Goal: Information Seeking & Learning: Learn about a topic

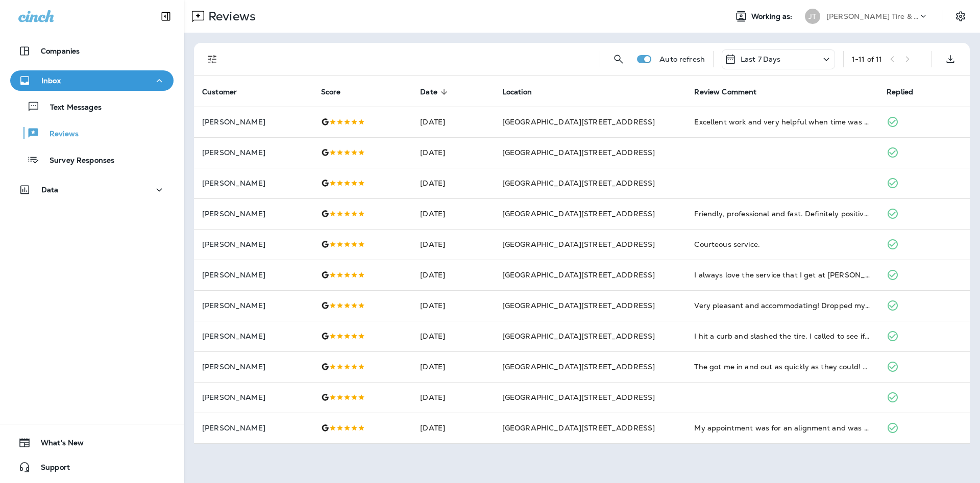
click at [142, 117] on div "Text Messages Reviews Survey Responses" at bounding box center [91, 131] width 163 height 80
click at [129, 110] on div "Text Messages" at bounding box center [91, 106] width 155 height 15
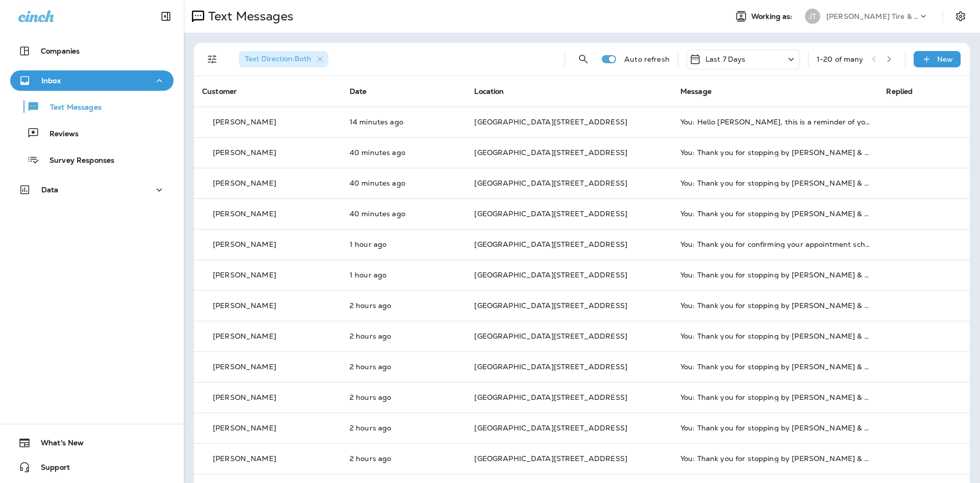
click at [130, 147] on div "Text Messages Reviews Survey Responses" at bounding box center [91, 131] width 163 height 80
click at [122, 142] on button "Reviews" at bounding box center [91, 132] width 163 height 21
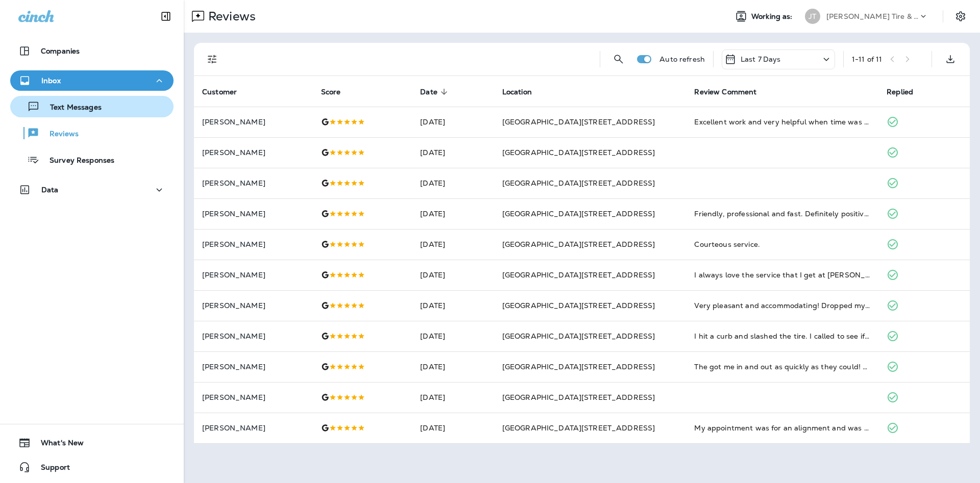
click at [131, 113] on div "Text Messages" at bounding box center [91, 106] width 155 height 15
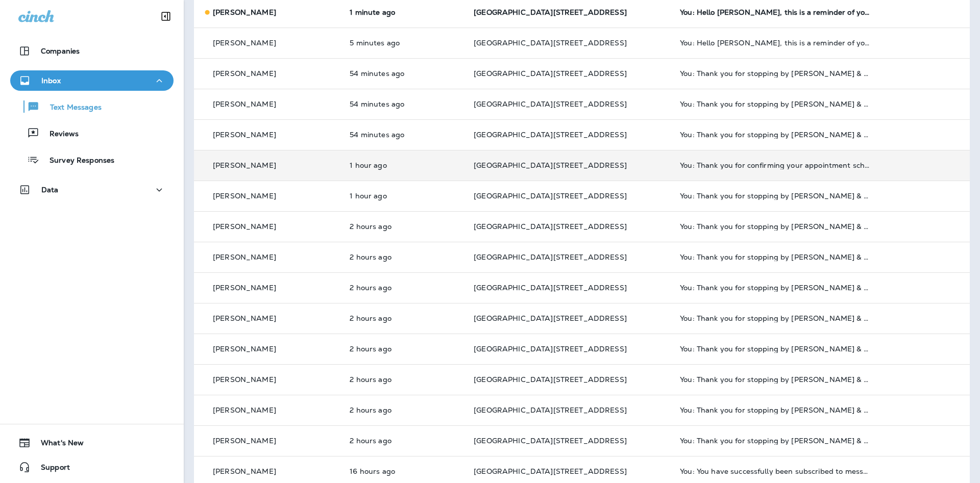
scroll to position [110, 0]
click at [796, 170] on td "You: Thank you for confirming your appointment scheduled for [DATE] 8:00 AM wit…" at bounding box center [774, 164] width 206 height 31
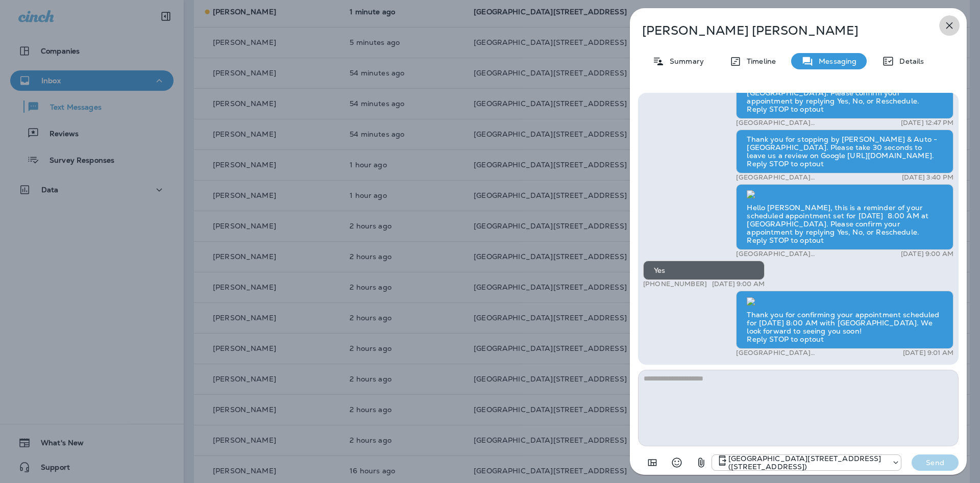
click at [954, 22] on icon "button" at bounding box center [949, 25] width 12 height 12
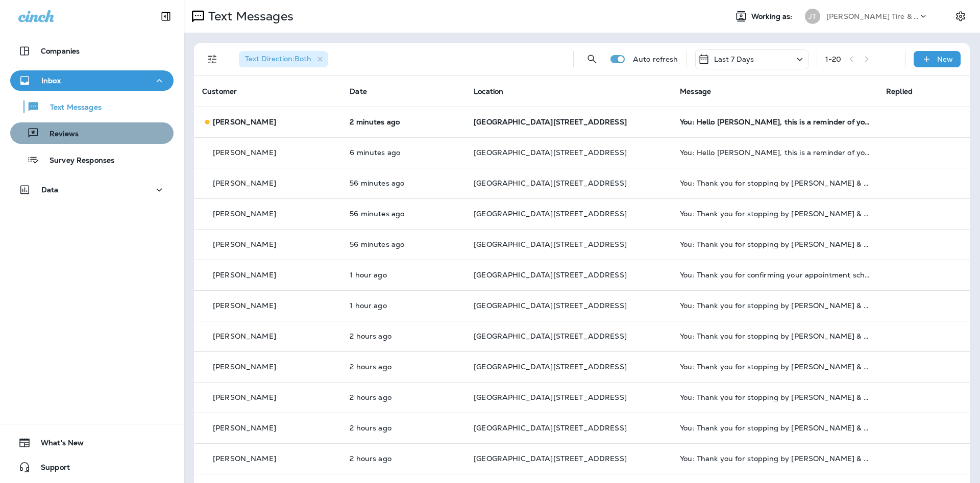
click at [83, 140] on div "Reviews" at bounding box center [91, 133] width 155 height 15
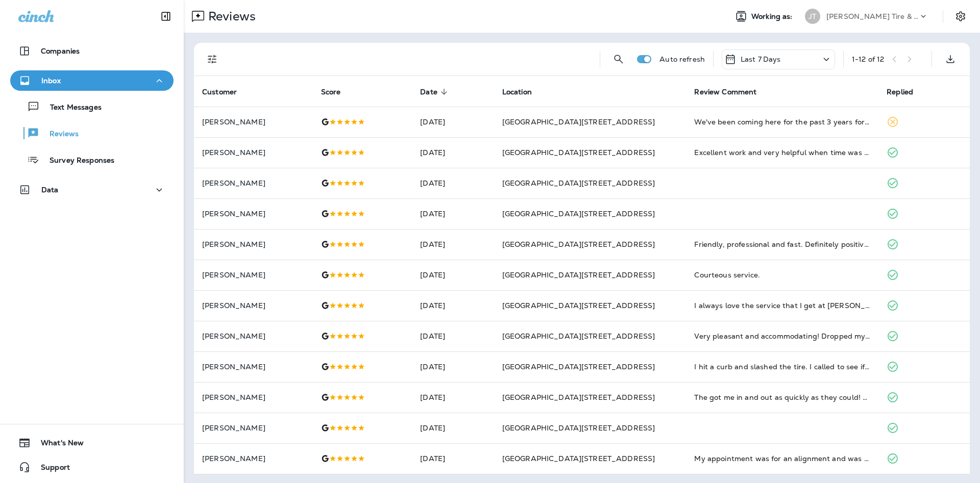
click at [89, 117] on div "Text Messages Reviews Survey Responses" at bounding box center [91, 131] width 163 height 80
click at [91, 111] on p "Text Messages" at bounding box center [71, 108] width 62 height 10
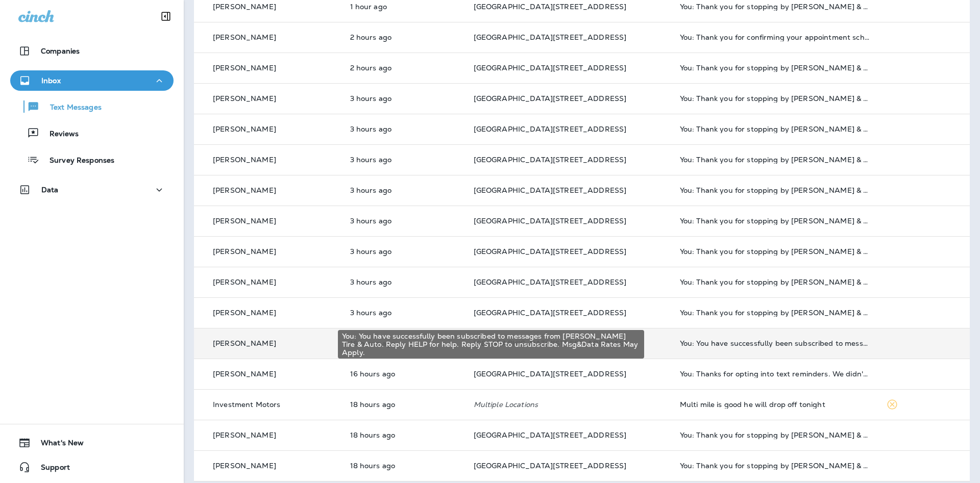
scroll to position [246, 0]
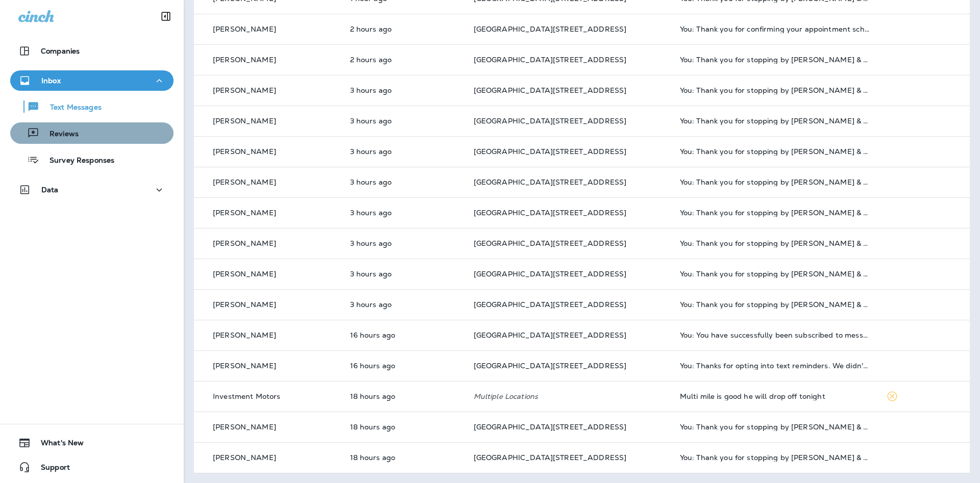
click at [75, 138] on p "Reviews" at bounding box center [58, 135] width 39 height 10
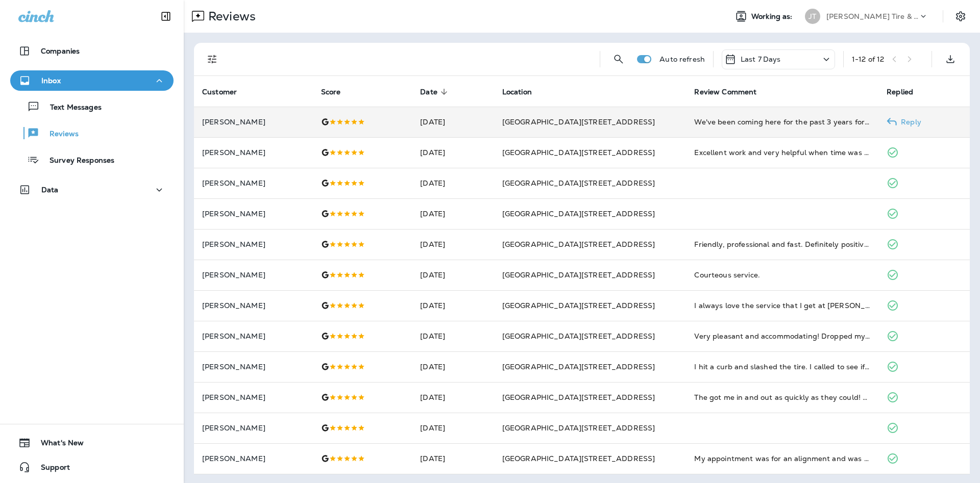
click at [702, 110] on td "We've been coming here for the past 3 years for all of our tire repairs/replace…" at bounding box center [782, 122] width 192 height 31
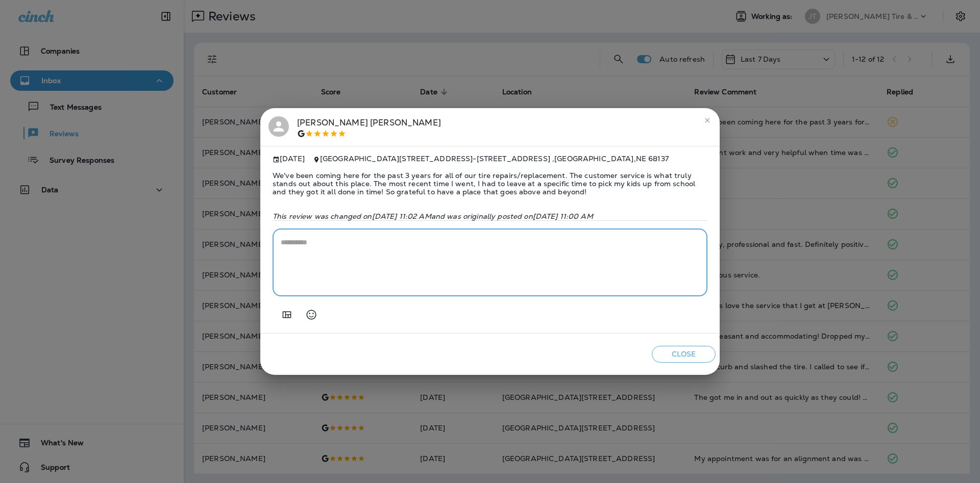
click at [417, 243] on textarea at bounding box center [490, 262] width 418 height 51
click at [702, 112] on button "close" at bounding box center [707, 120] width 16 height 16
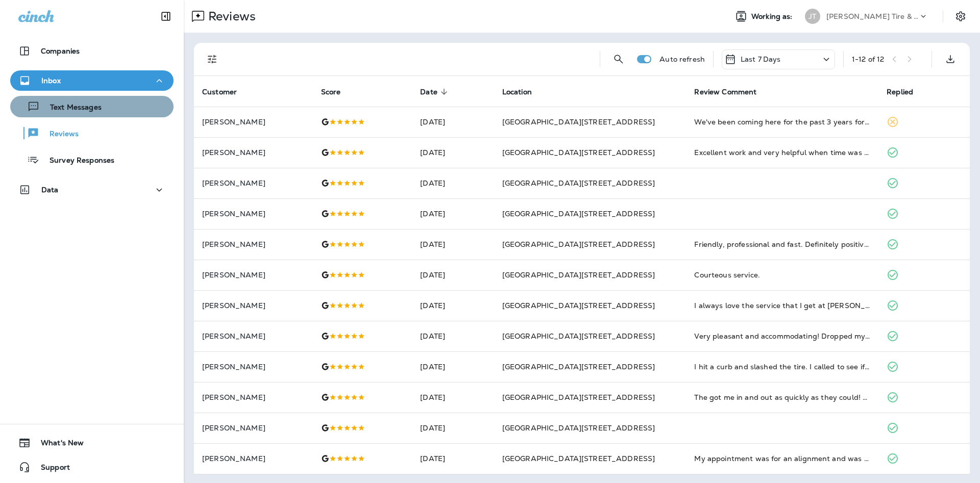
click at [141, 111] on div "Text Messages" at bounding box center [91, 106] width 155 height 15
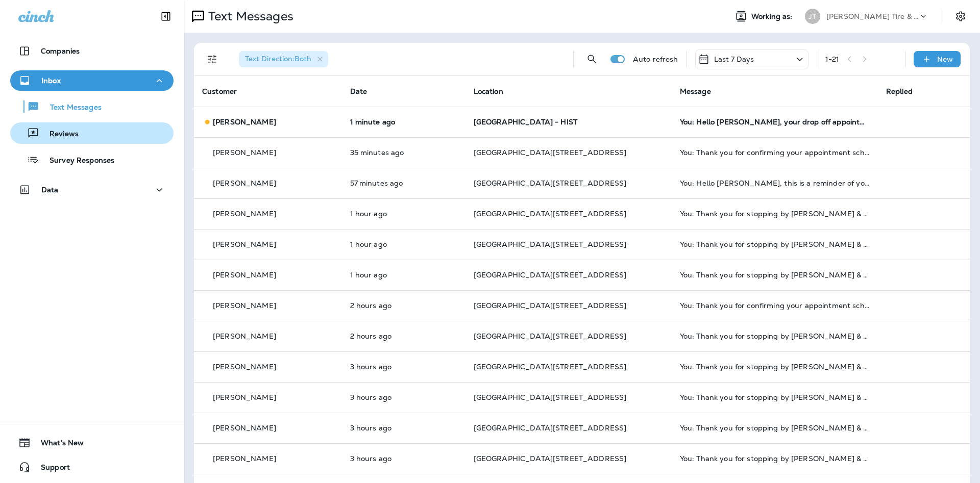
click at [115, 128] on div "Reviews" at bounding box center [91, 133] width 155 height 15
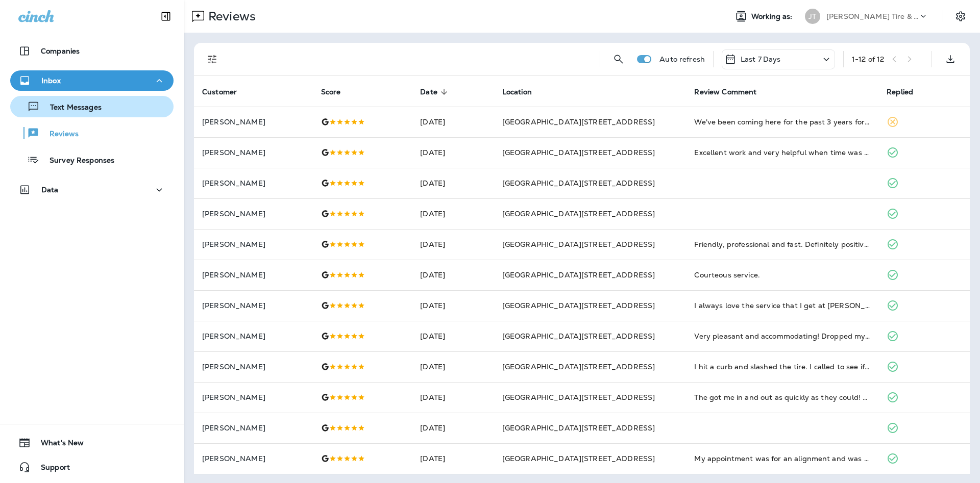
click at [123, 110] on div "Text Messages" at bounding box center [91, 106] width 155 height 15
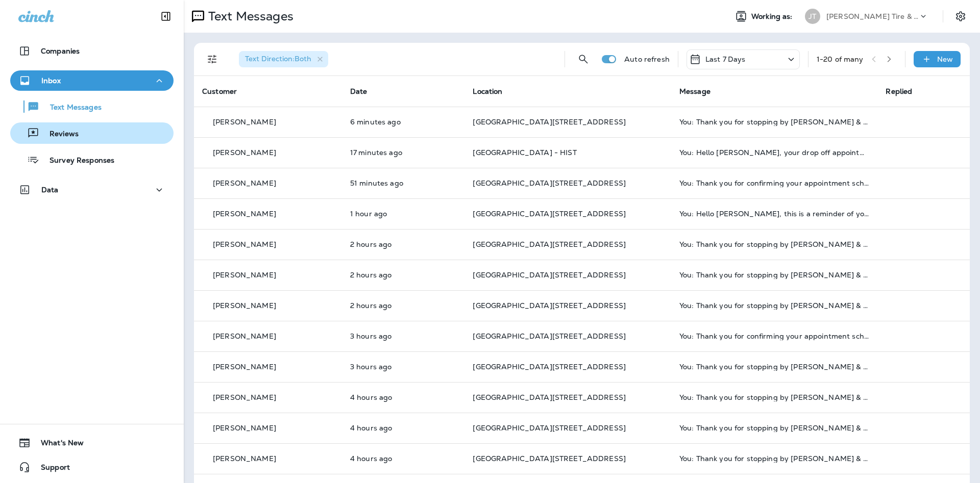
click at [82, 140] on div "Reviews" at bounding box center [91, 133] width 155 height 15
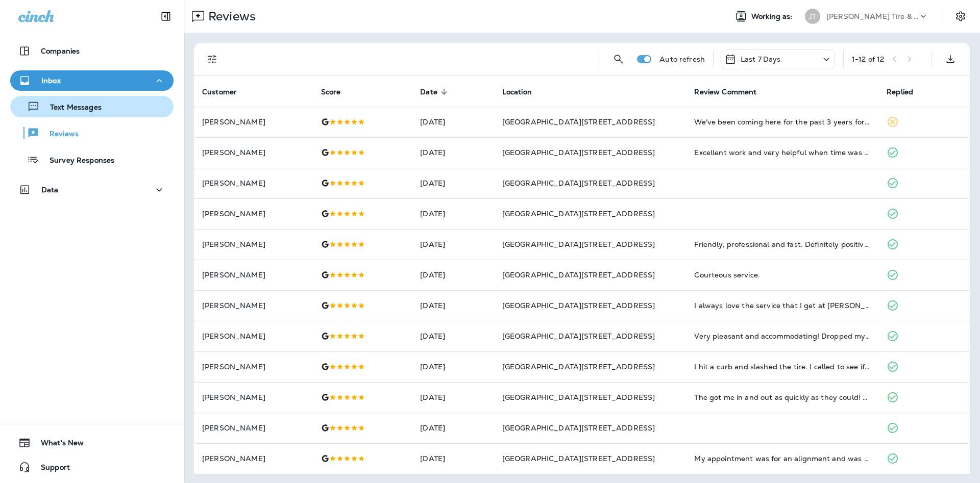
click at [25, 116] on button "Text Messages" at bounding box center [91, 106] width 163 height 21
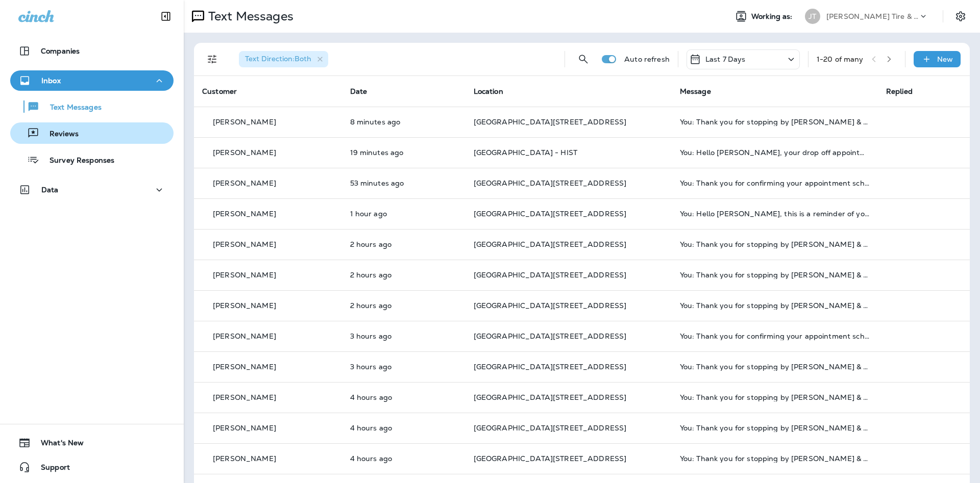
click at [103, 129] on div "Reviews" at bounding box center [91, 133] width 155 height 15
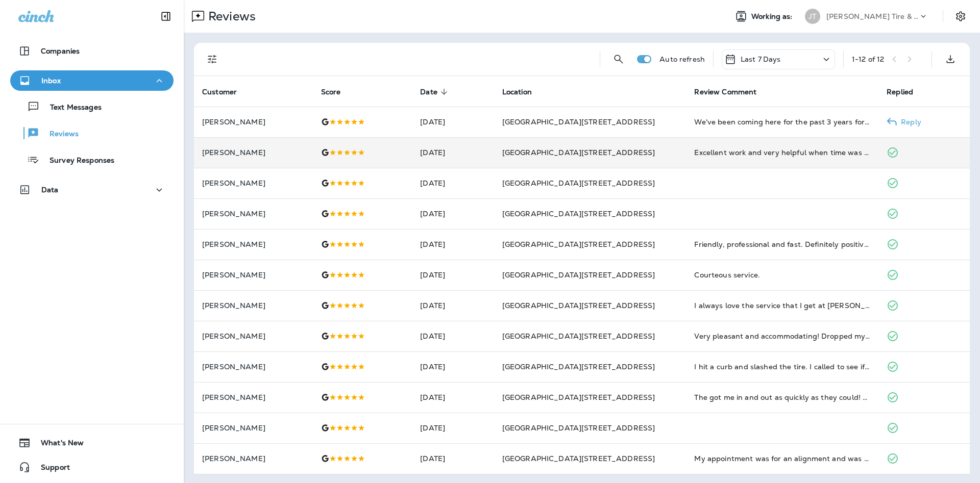
click at [647, 140] on td "[GEOGRAPHIC_DATA][STREET_ADDRESS]" at bounding box center [590, 152] width 192 height 31
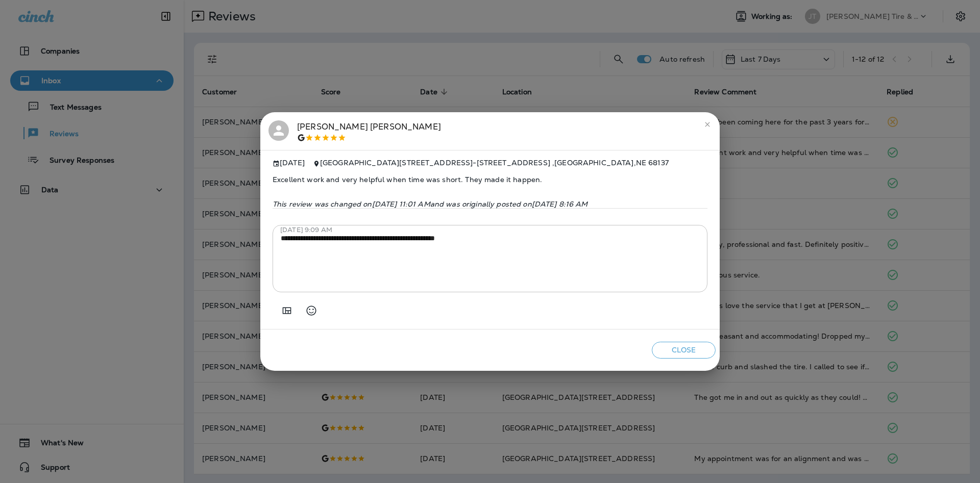
click at [704, 122] on icon "close" at bounding box center [707, 124] width 8 height 8
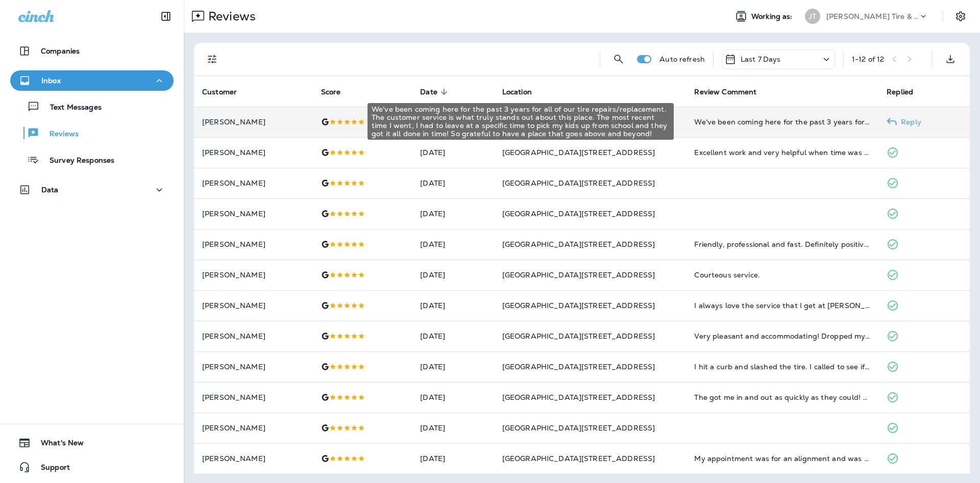
click at [759, 123] on div "We've been coming here for the past 3 years for all of our tire repairs/replace…" at bounding box center [782, 122] width 176 height 10
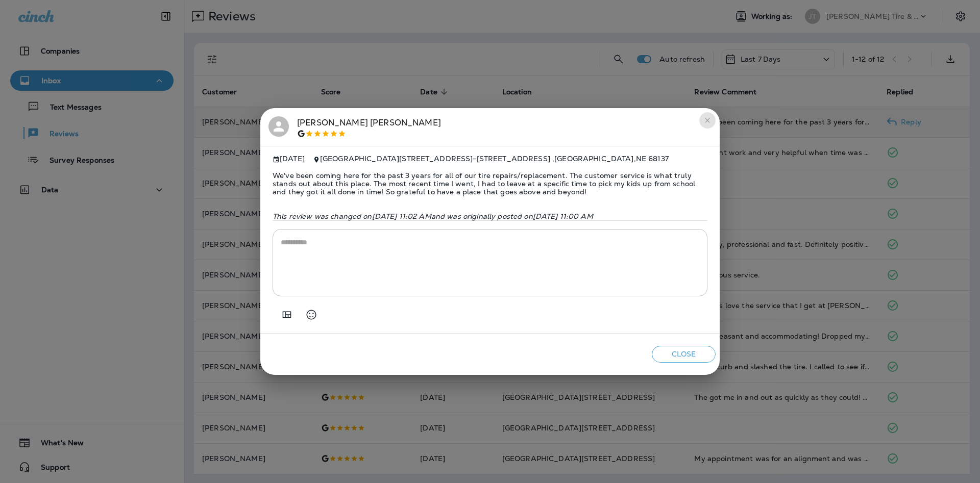
click at [712, 120] on button "close" at bounding box center [707, 120] width 16 height 16
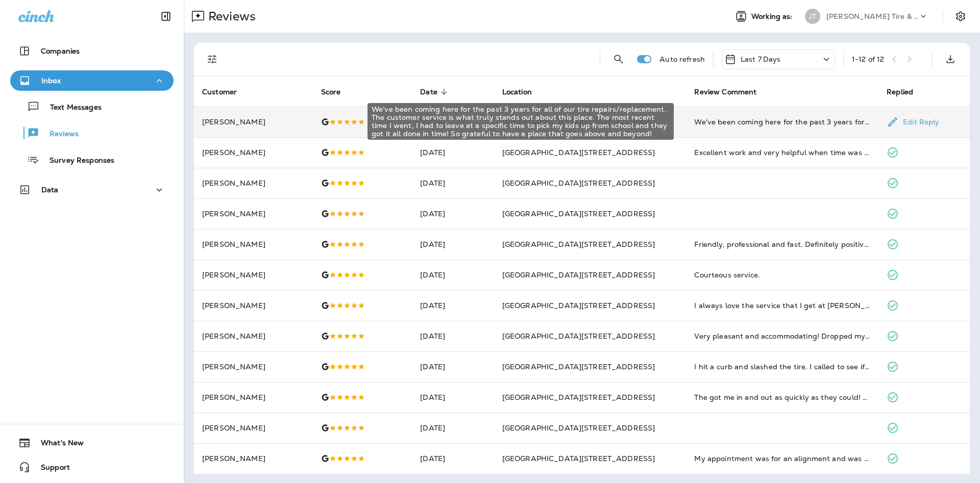
click at [694, 123] on div "We've been coming here for the past 3 years for all of our tire repairs/replace…" at bounding box center [782, 122] width 176 height 10
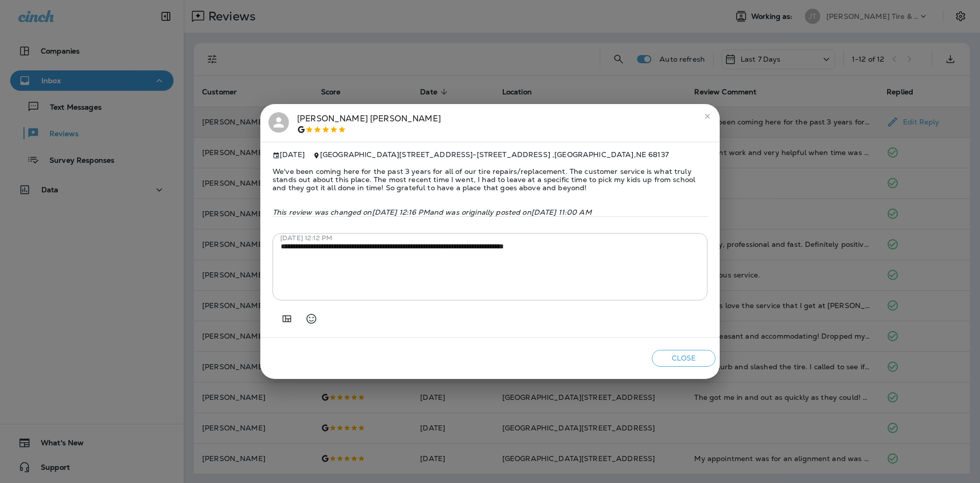
click at [697, 121] on div "[PERSON_NAME]" at bounding box center [489, 122] width 443 height 21
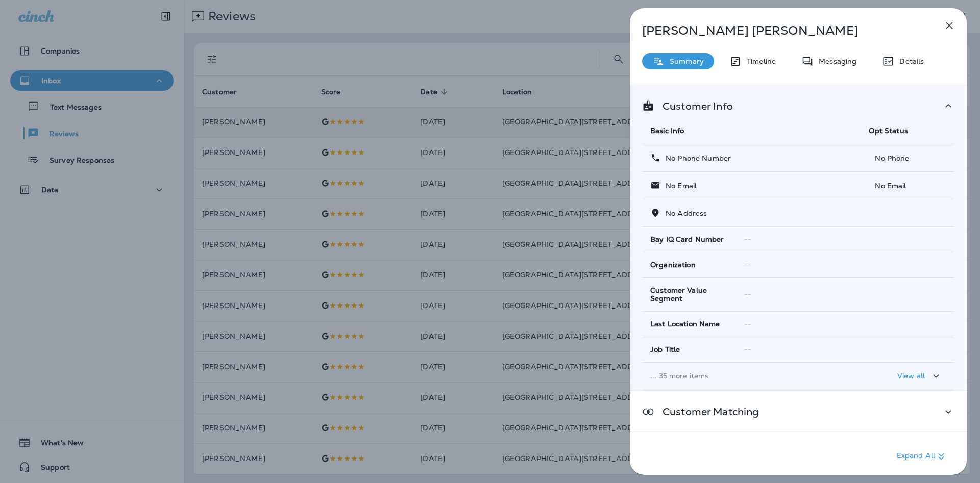
click at [510, 176] on div "[PERSON_NAME] Summary Timeline Messaging Details Customer Info Basic Info Opt S…" at bounding box center [490, 241] width 980 height 483
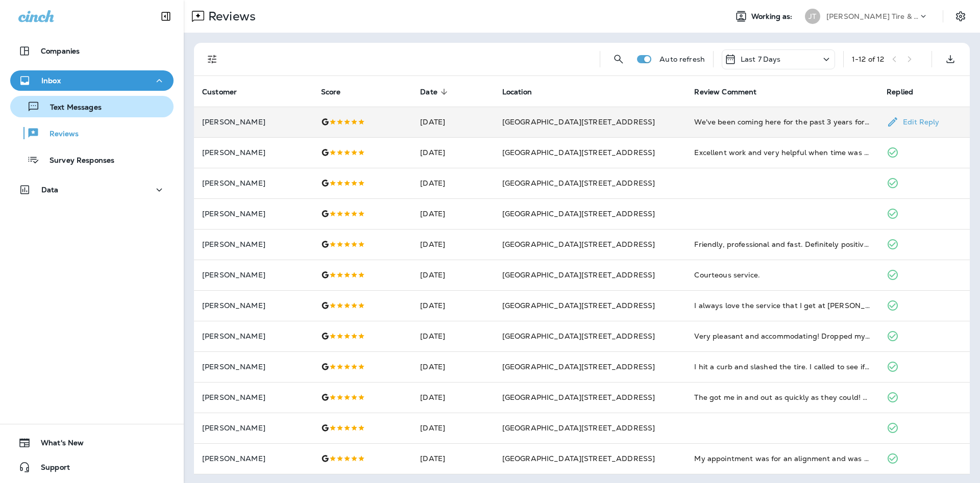
click at [127, 112] on div "Text Messages" at bounding box center [91, 106] width 155 height 15
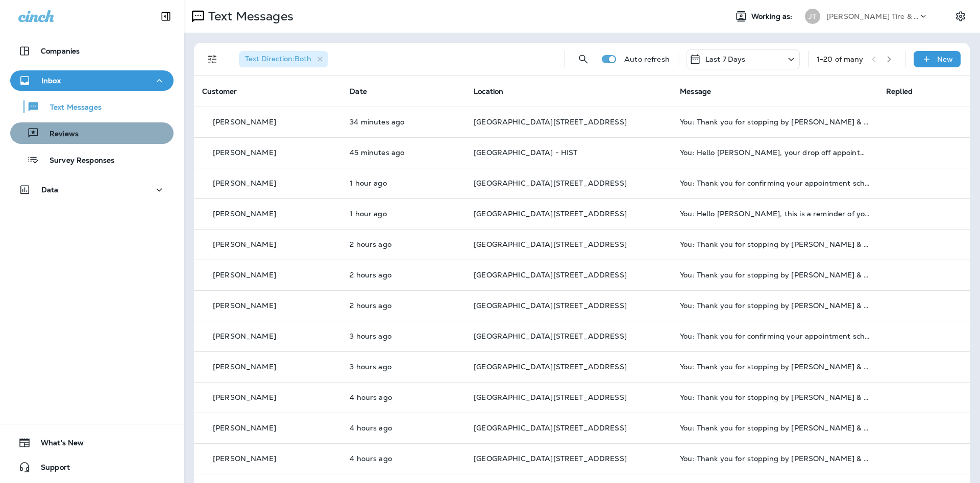
click at [112, 141] on button "Reviews" at bounding box center [91, 132] width 163 height 21
